Goal: Information Seeking & Learning: Learn about a topic

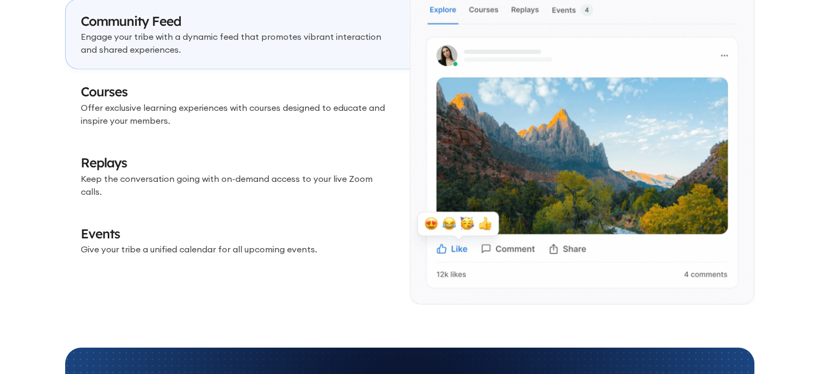
scroll to position [3266, 0]
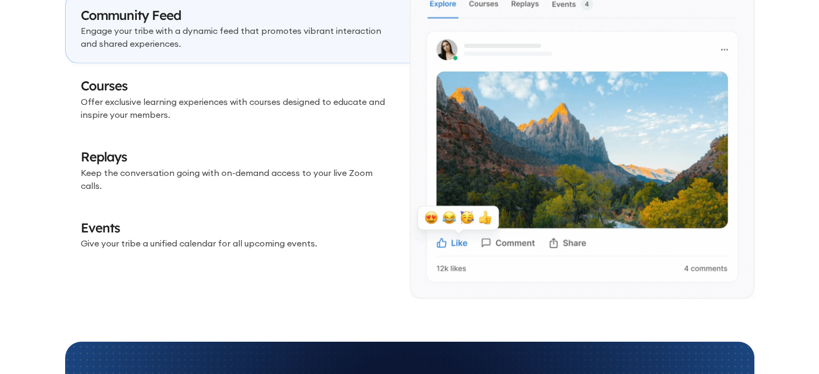
click at [192, 101] on p "Offer exclusive learning experiences with courses designed to educate and inspi…" at bounding box center [238, 108] width 314 height 26
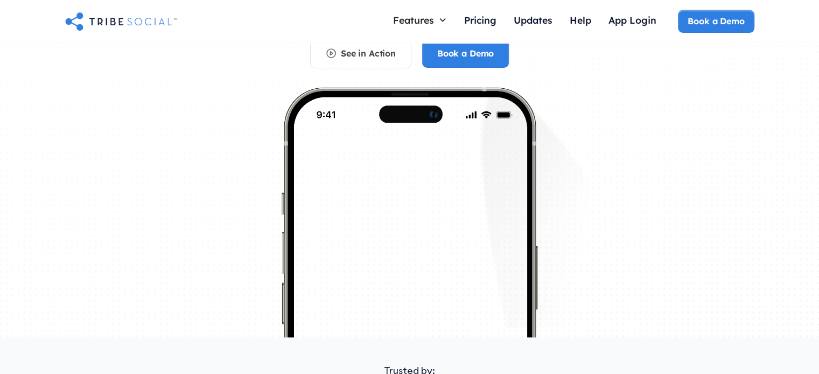
scroll to position [0, 0]
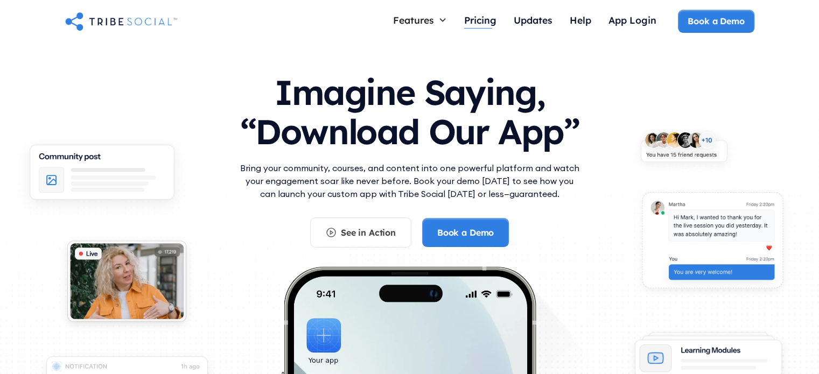
drag, startPoint x: 474, startPoint y: 15, endPoint x: 470, endPoint y: 34, distance: 19.2
click at [474, 15] on div "Pricing" at bounding box center [480, 20] width 32 height 12
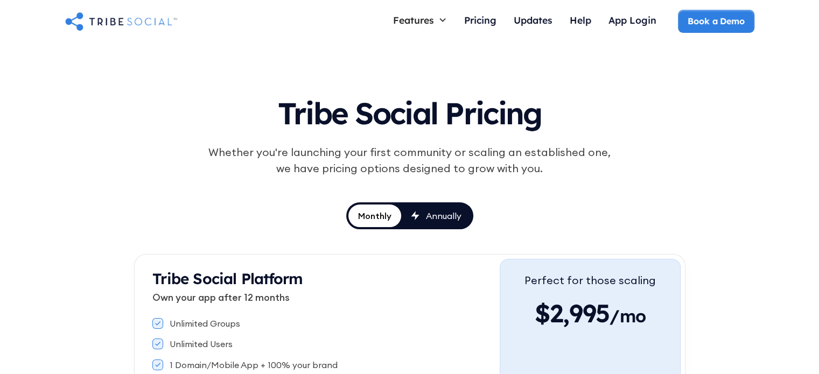
click at [110, 18] on img "home" at bounding box center [121, 21] width 112 height 22
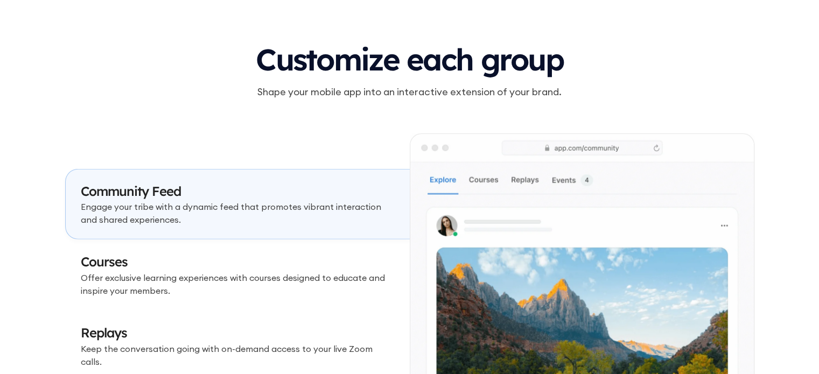
scroll to position [3122, 0]
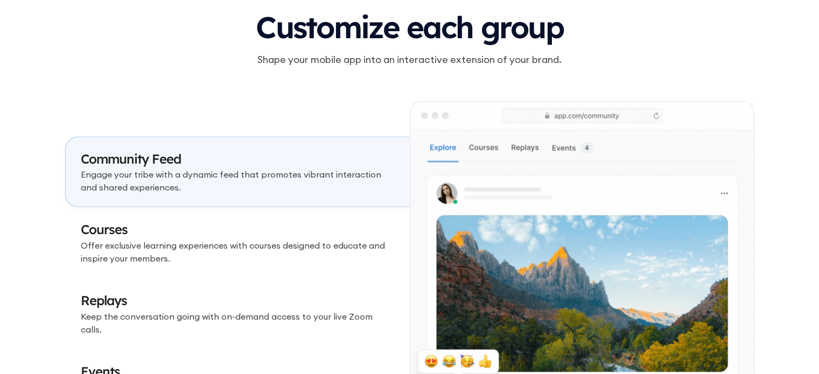
click at [271, 254] on p "Offer exclusive learning experiences with courses designed to educate and inspi…" at bounding box center [238, 252] width 314 height 26
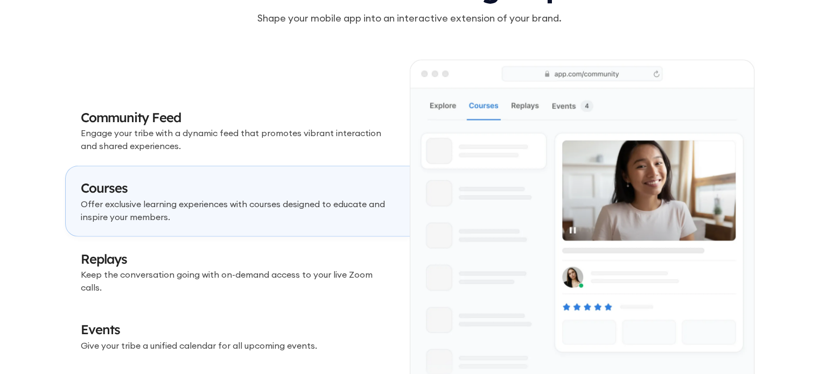
scroll to position [3338, 0]
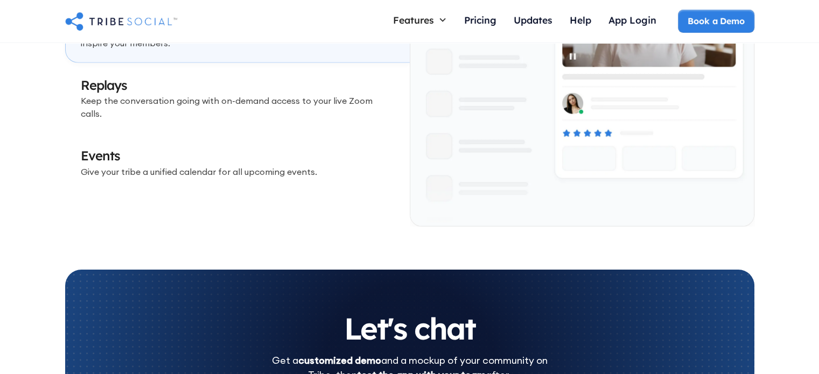
click at [257, 178] on link "Events Give your tribe a unified calendar for all upcoming events." at bounding box center [237, 163] width 345 height 58
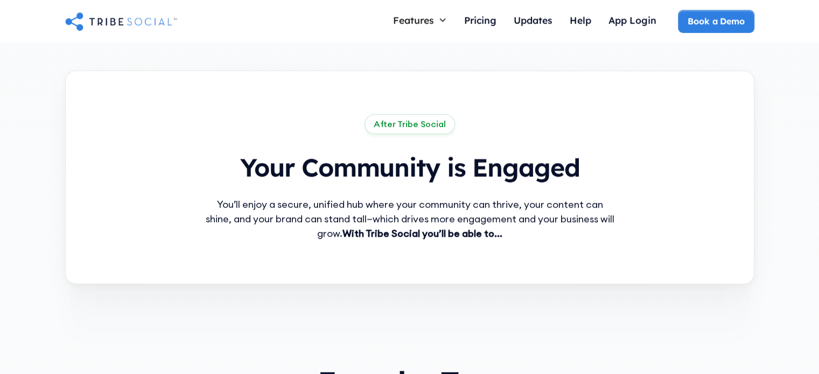
scroll to position [646, 0]
